Goal: Transaction & Acquisition: Obtain resource

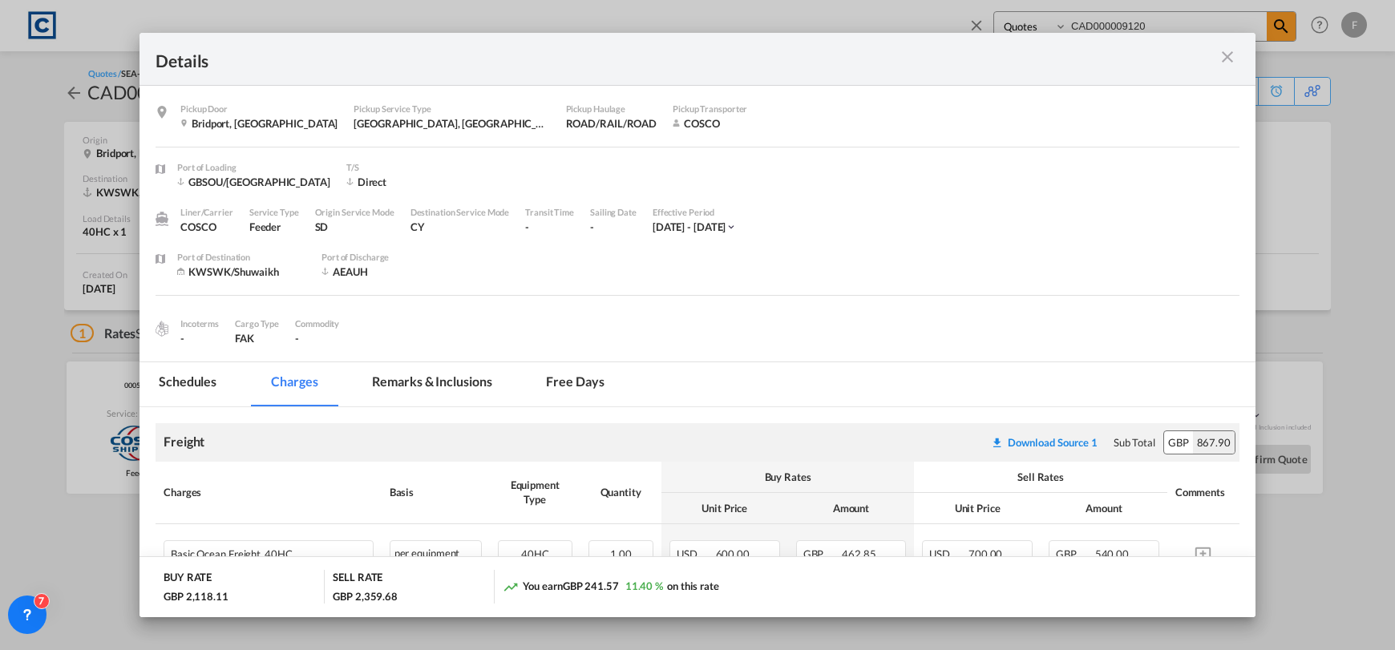
select select "Quotes"
click at [1229, 57] on md-icon "icon-close m-3 fg-AAA8AD cursor" at bounding box center [1227, 56] width 19 height 19
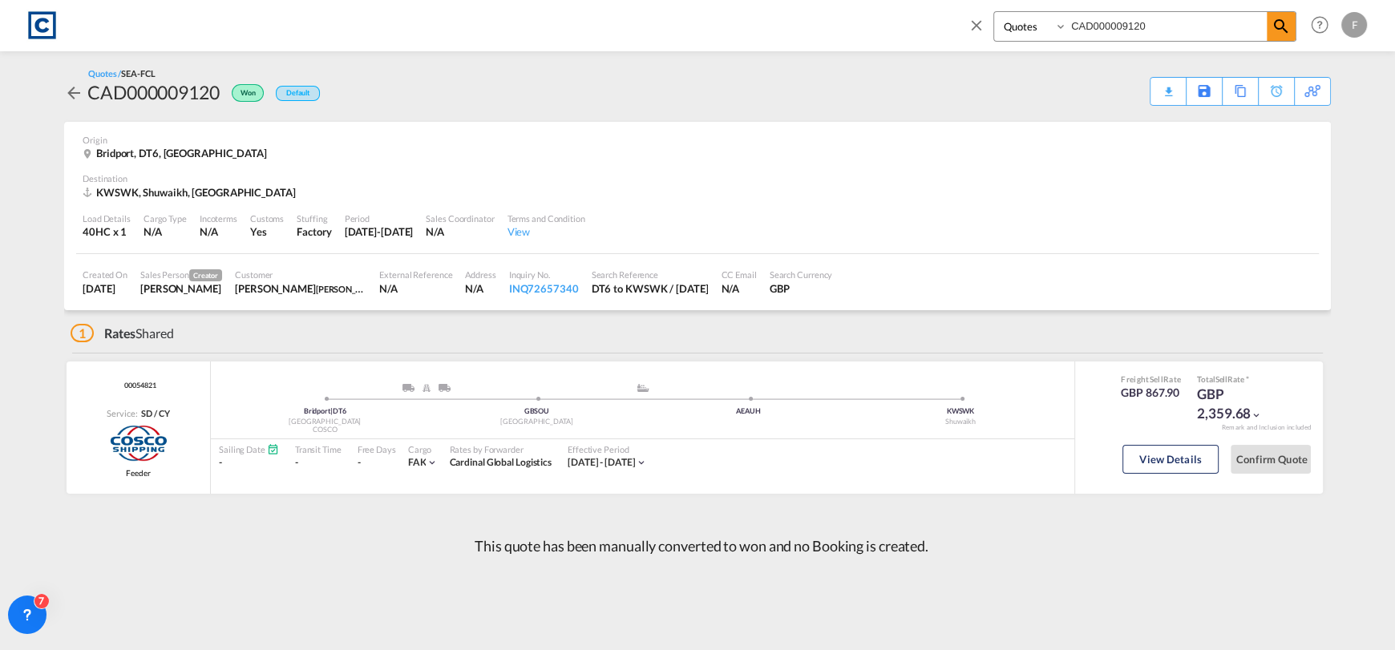
click at [970, 22] on md-icon "icon-close" at bounding box center [977, 25] width 18 height 18
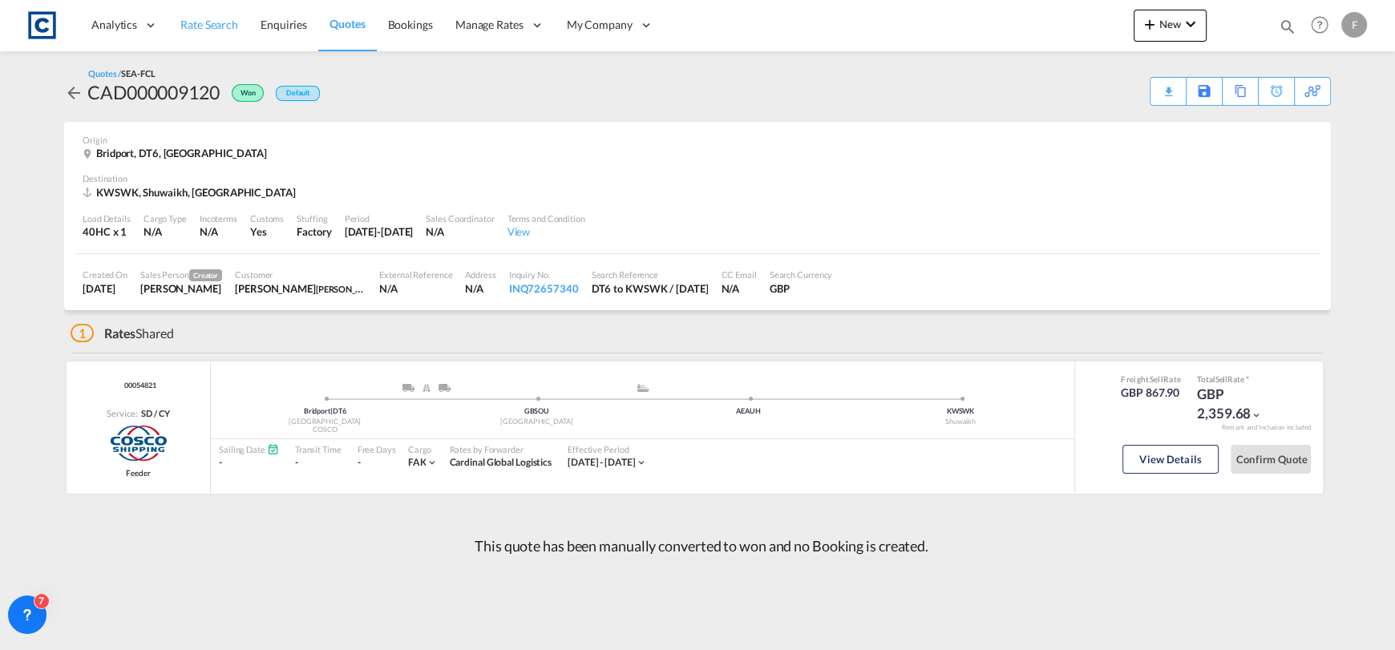
click at [204, 32] on span "Rate Search" at bounding box center [209, 25] width 58 height 16
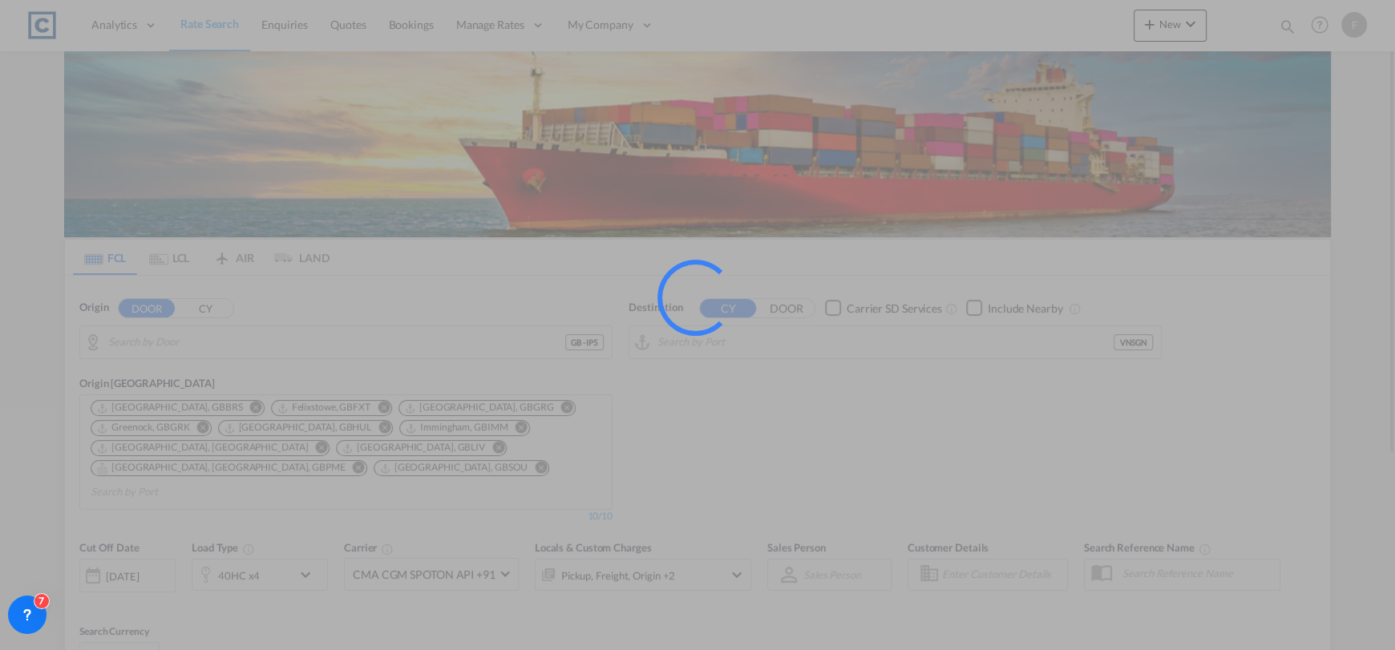
type input "GB-IP5, [GEOGRAPHIC_DATA]"
type input "Ho Chi Minh City ([GEOGRAPHIC_DATA]), VNSGN"
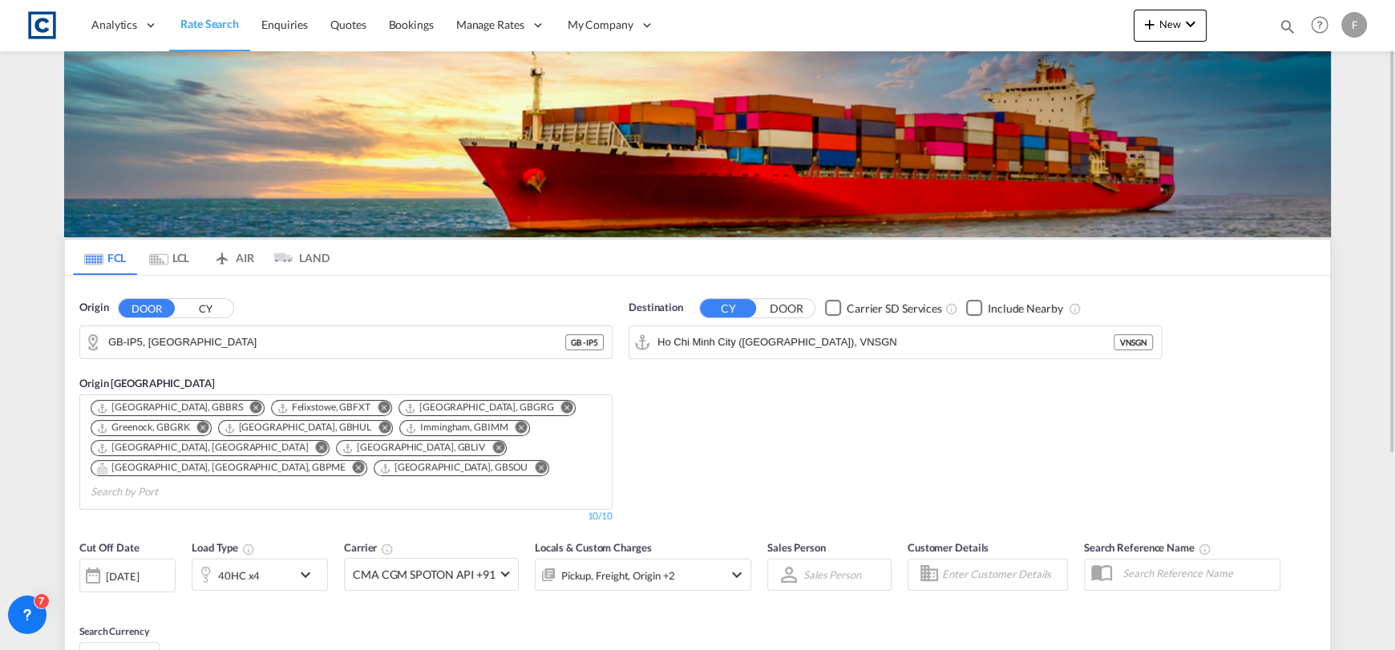
click at [220, 307] on button "CY" at bounding box center [205, 308] width 56 height 18
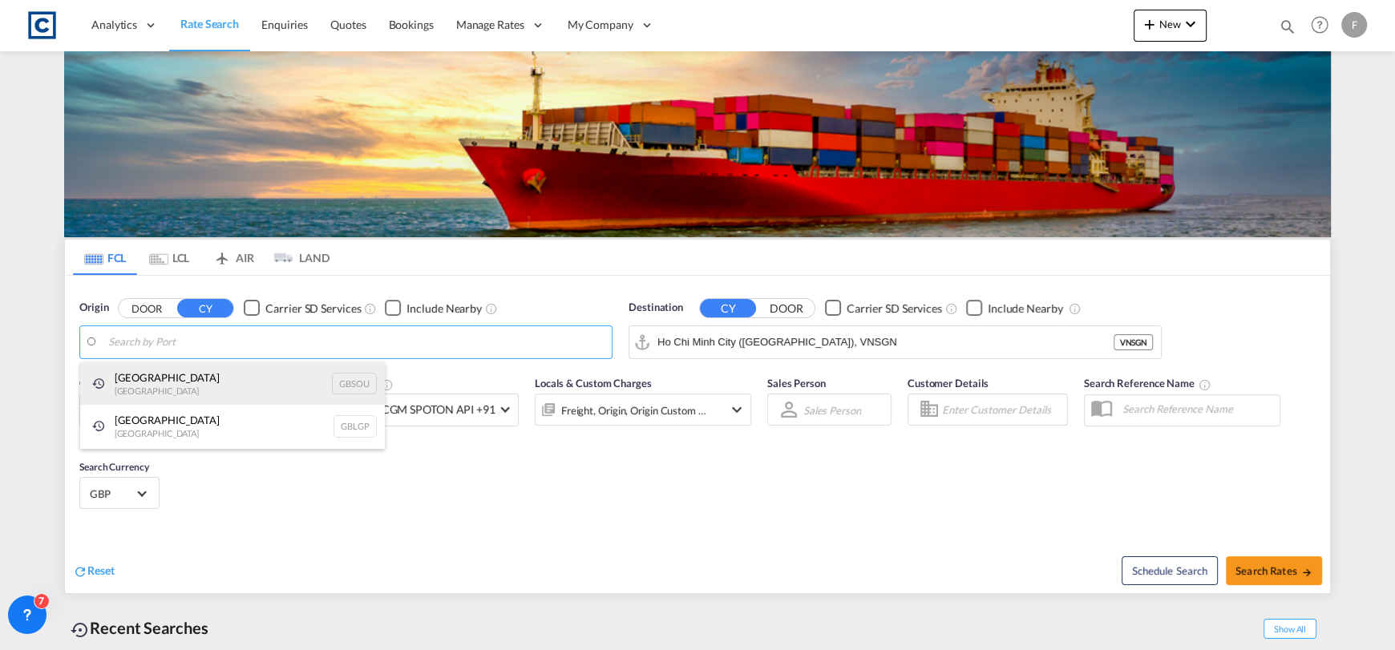
click at [202, 379] on div "[GEOGRAPHIC_DATA] [GEOGRAPHIC_DATA] GBSOU" at bounding box center [232, 383] width 305 height 43
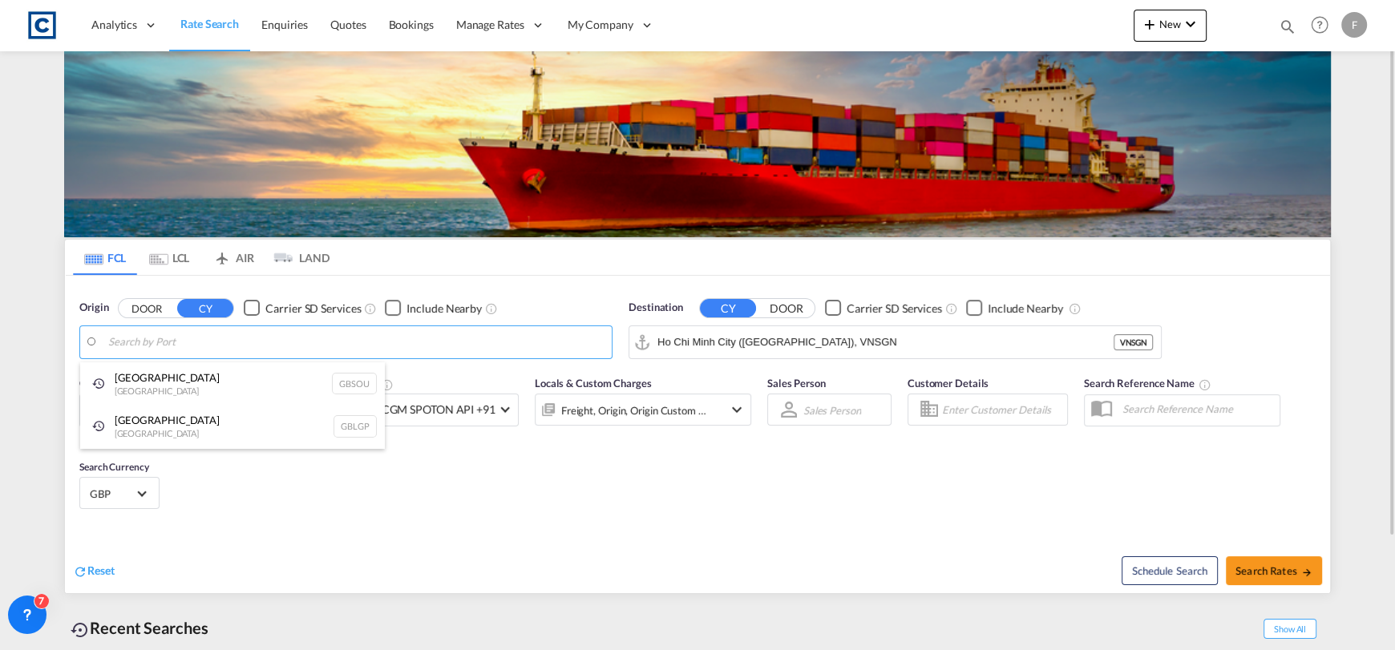
type input "[GEOGRAPHIC_DATA], GBSOU"
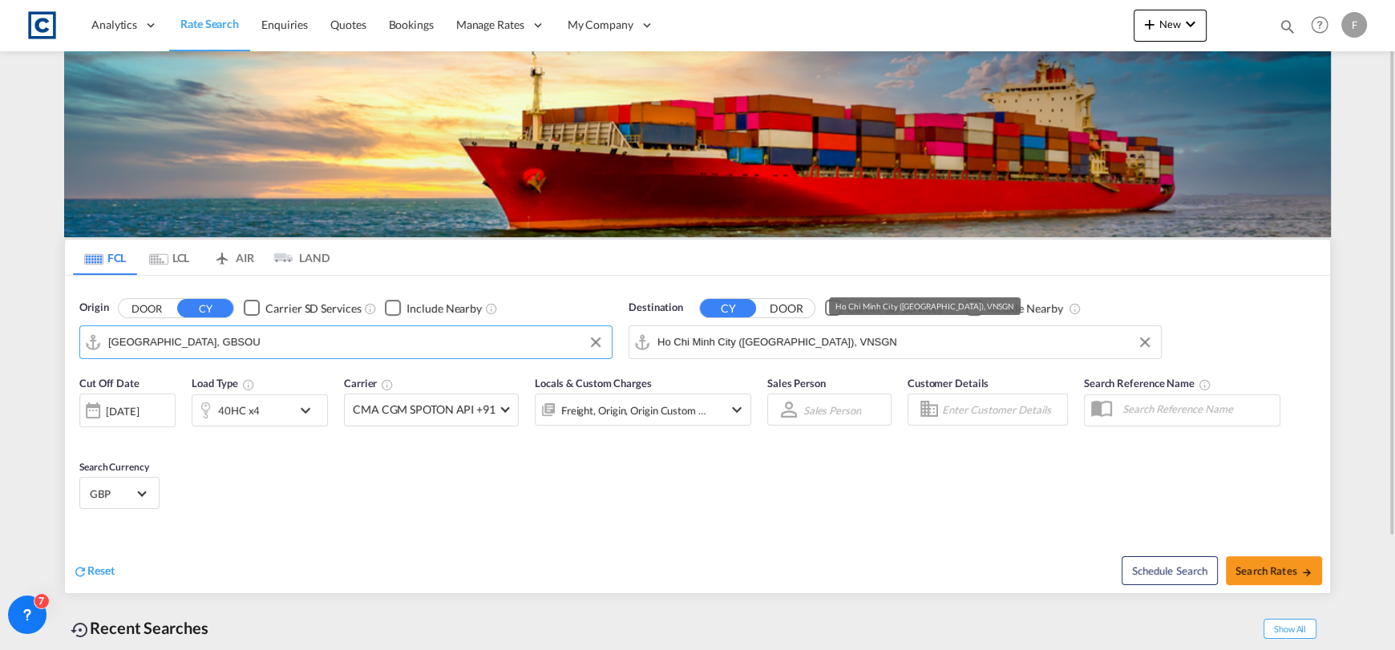
click at [797, 342] on input "Ho Chi Minh City ([GEOGRAPHIC_DATA]), VNSGN" at bounding box center [906, 342] width 496 height 24
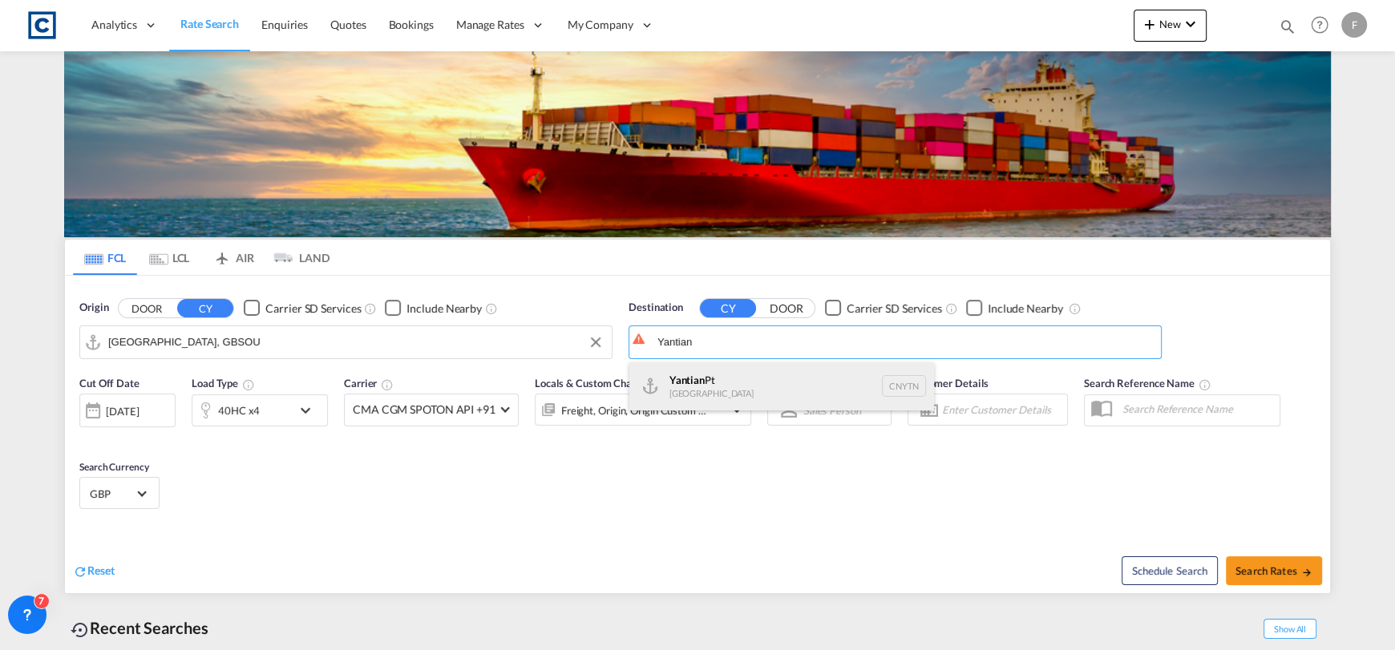
click at [856, 404] on div "Yantian Pt China CNYTN" at bounding box center [782, 386] width 305 height 48
type input "Yantian Pt, CNYTN"
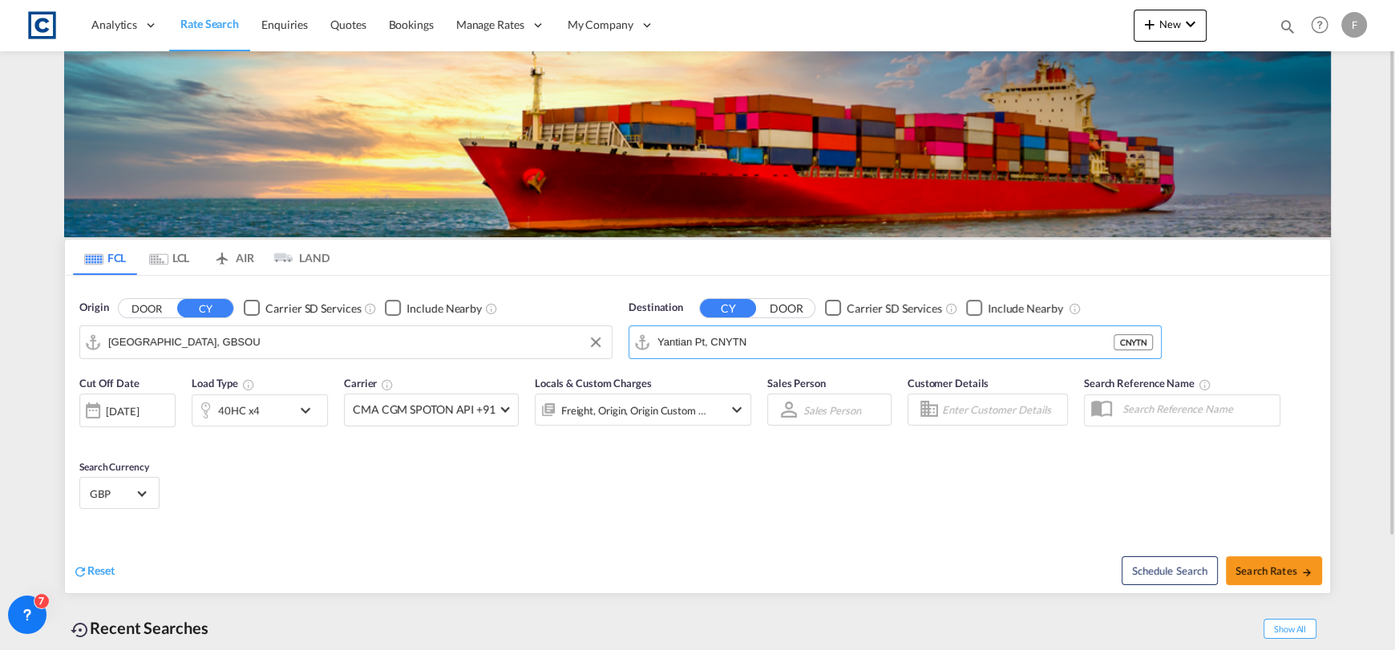
click at [278, 407] on div "40HC x4" at bounding box center [241, 411] width 99 height 32
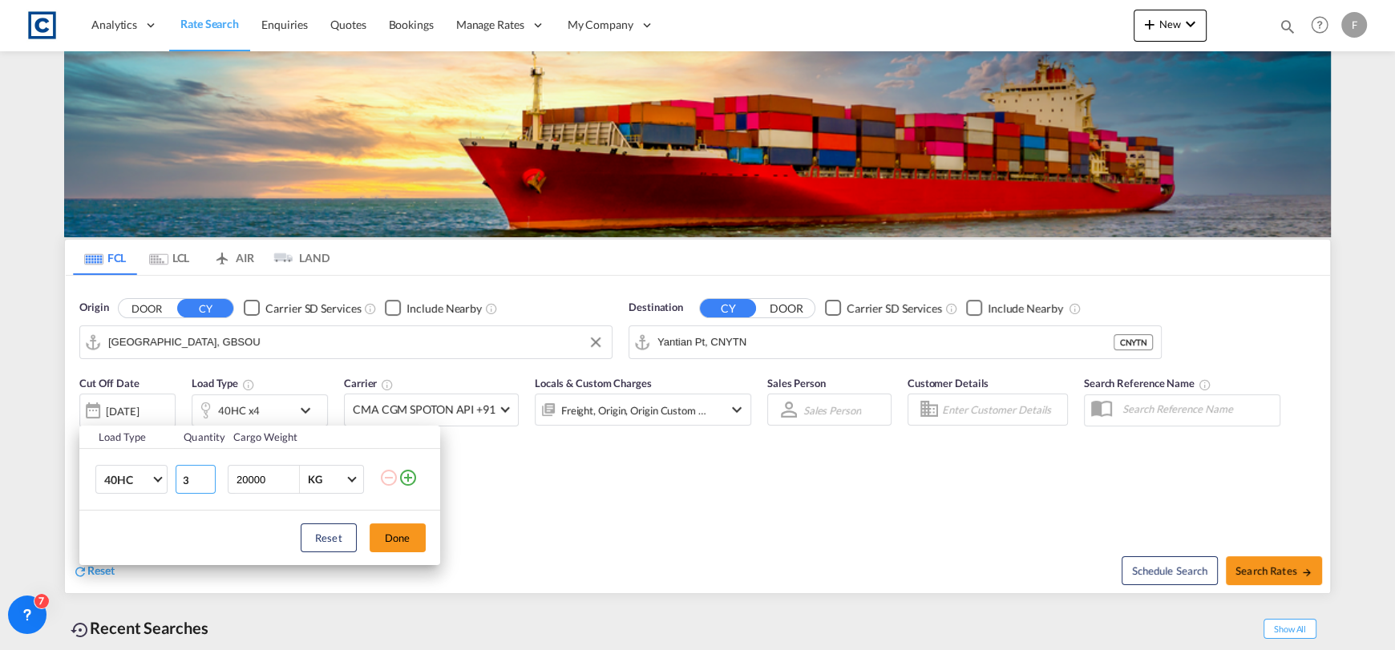
click at [207, 484] on input "3" at bounding box center [196, 479] width 40 height 29
click at [207, 484] on input "2" at bounding box center [196, 479] width 40 height 29
type input "1"
click at [207, 484] on input "1" at bounding box center [196, 479] width 40 height 29
click at [378, 535] on button "Done" at bounding box center [398, 538] width 56 height 29
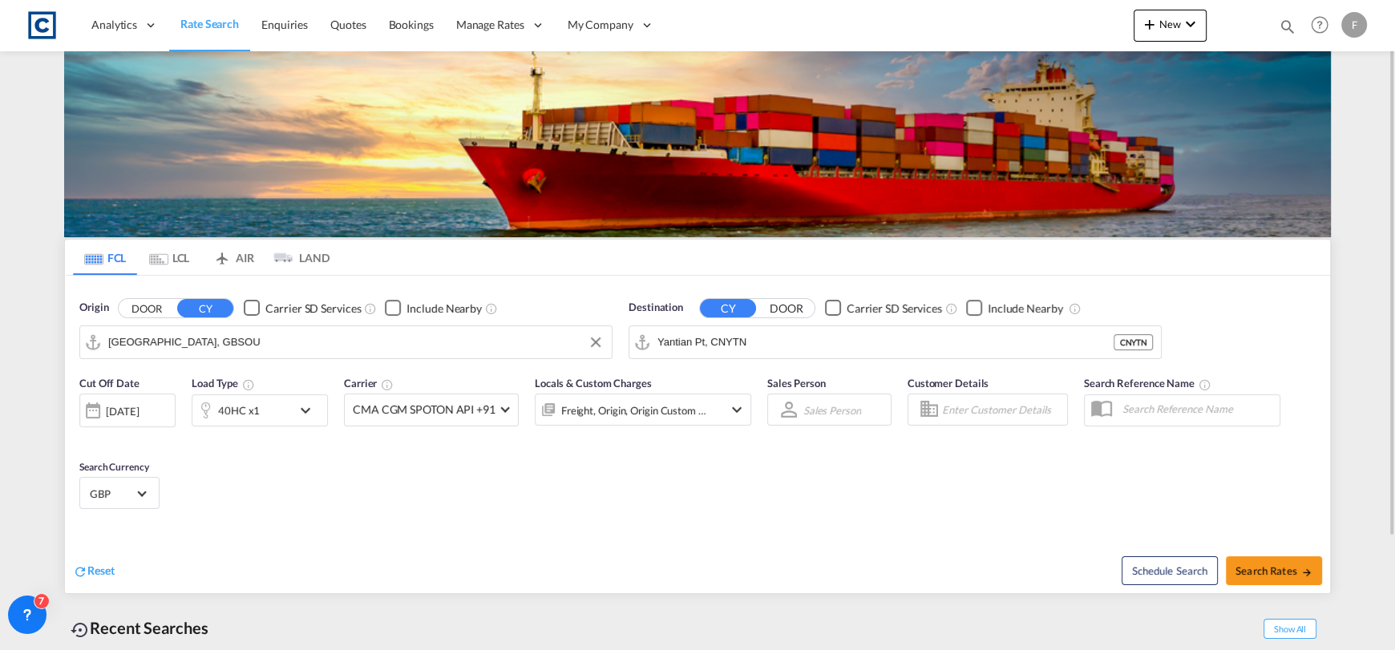
click at [1285, 587] on div "Schedule Search Search Rates" at bounding box center [1016, 563] width 629 height 62
click at [1281, 581] on button "Search Rates" at bounding box center [1274, 571] width 96 height 29
type input "GBSOU to CNYTN / [DATE]"
